Goal: Transaction & Acquisition: Purchase product/service

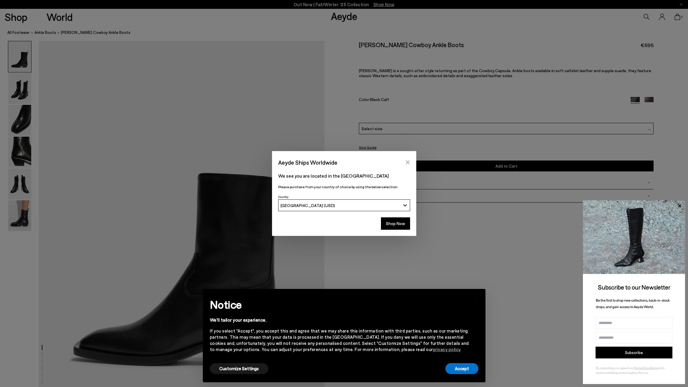
click at [407, 162] on icon "Close" at bounding box center [408, 162] width 5 height 5
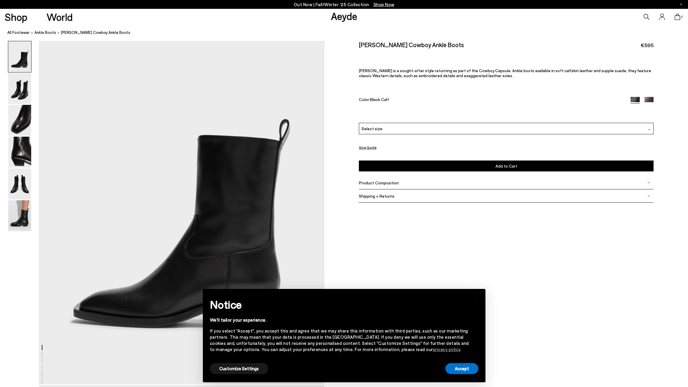
scroll to position [129, 0]
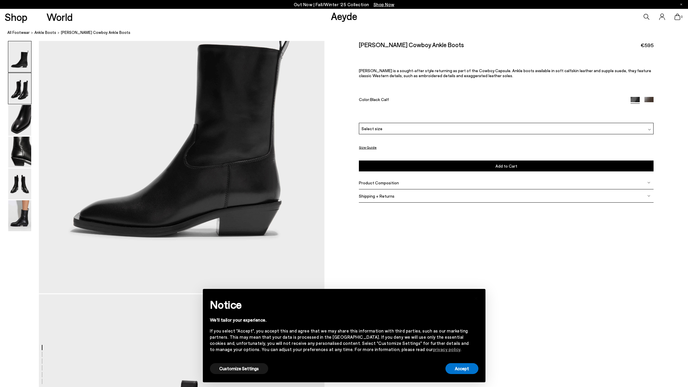
click at [18, 92] on img at bounding box center [19, 88] width 23 height 31
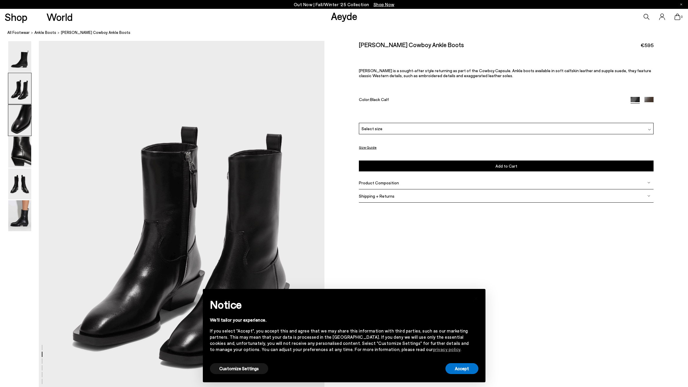
click at [15, 126] on img at bounding box center [19, 120] width 23 height 31
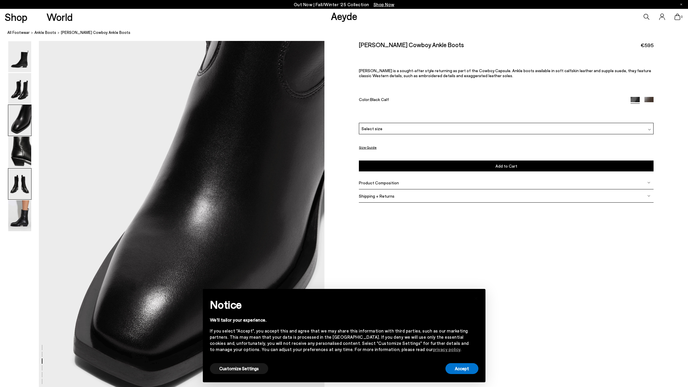
click at [19, 187] on img at bounding box center [19, 183] width 23 height 31
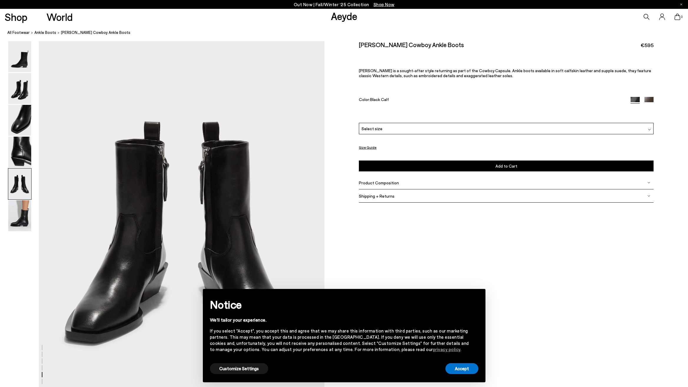
scroll to position [1528, 0]
click at [402, 185] on div "Product Composition" at bounding box center [506, 182] width 295 height 13
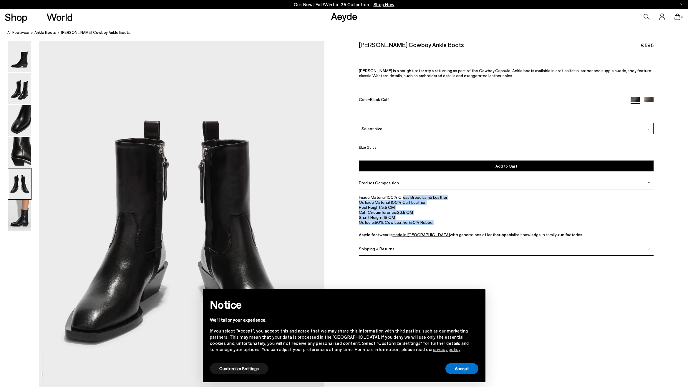
drag, startPoint x: 401, startPoint y: 197, endPoint x: 447, endPoint y: 220, distance: 51.0
click at [447, 220] on ul "Inside Material: 100% Cross Breed Lamb Leather Outside Material: 100% Calf Leat…" at bounding box center [506, 216] width 295 height 43
click at [447, 220] on li "Outsole: 50% Cow Leather/50% Rubber" at bounding box center [506, 222] width 295 height 5
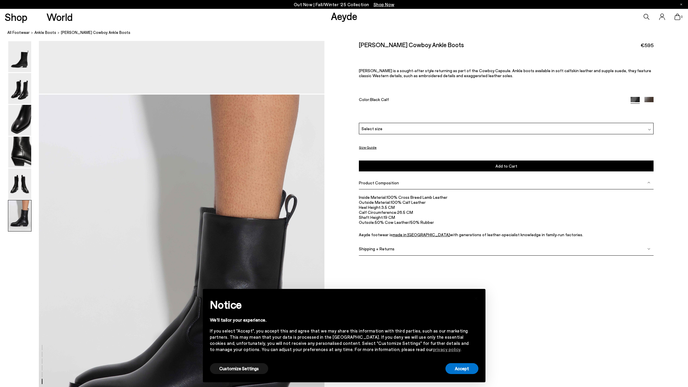
scroll to position [2033, 0]
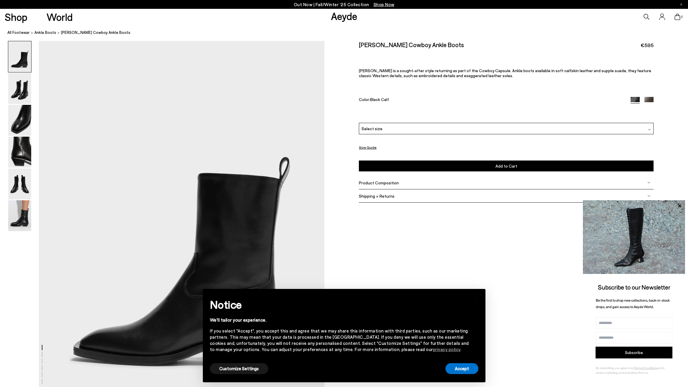
click at [388, 185] on span "Product Composition" at bounding box center [379, 182] width 40 height 5
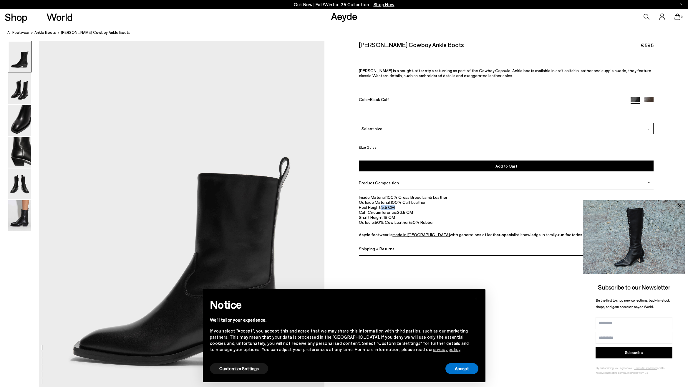
drag, startPoint x: 381, startPoint y: 207, endPoint x: 395, endPoint y: 207, distance: 13.8
click at [395, 207] on li "Heel Height: 3.5 CM" at bounding box center [506, 207] width 295 height 5
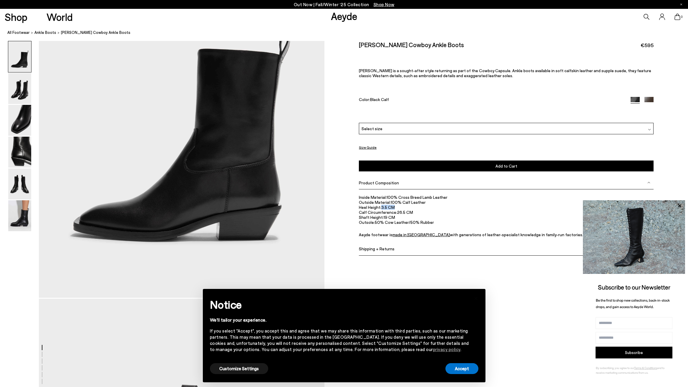
scroll to position [128, 0]
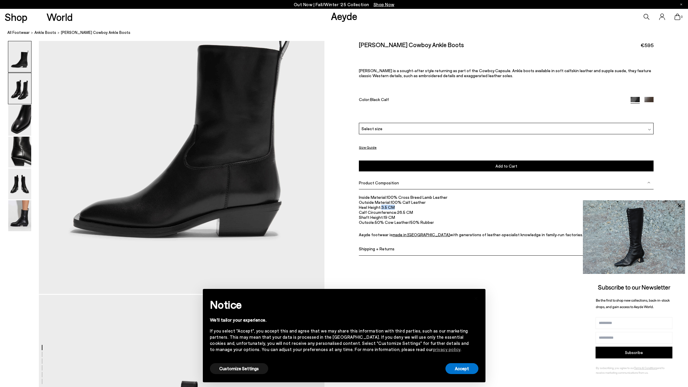
click at [14, 92] on img at bounding box center [19, 88] width 23 height 31
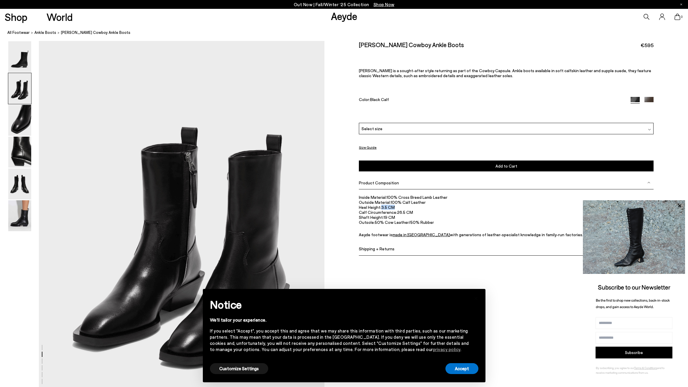
scroll to position [383, 0]
